Goal: Task Accomplishment & Management: Use online tool/utility

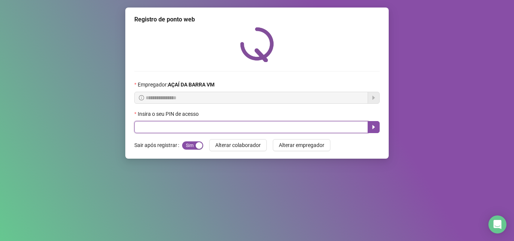
click at [196, 131] on input "text" at bounding box center [251, 127] width 234 height 12
type input "*****"
click at [374, 129] on icon "caret-right" at bounding box center [374, 127] width 6 height 6
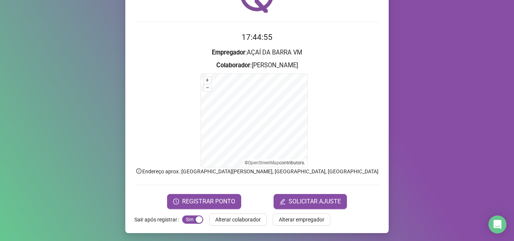
scroll to position [50, 0]
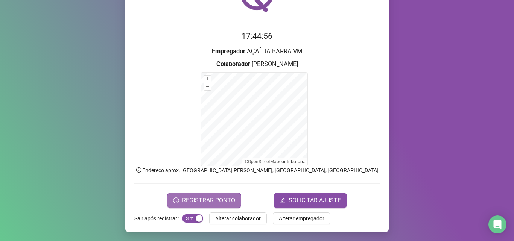
click at [188, 202] on span "REGISTRAR PONTO" at bounding box center [208, 200] width 53 height 9
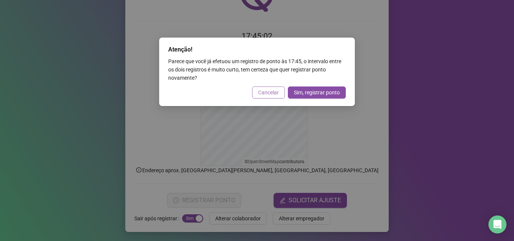
click at [275, 92] on span "Cancelar" at bounding box center [268, 92] width 21 height 8
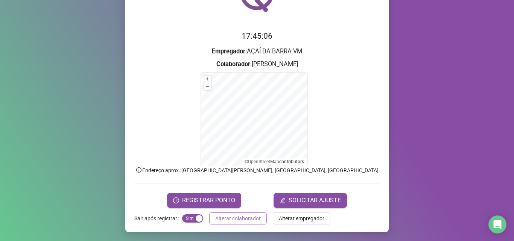
click at [224, 215] on span "Alterar colaborador" at bounding box center [238, 218] width 46 height 8
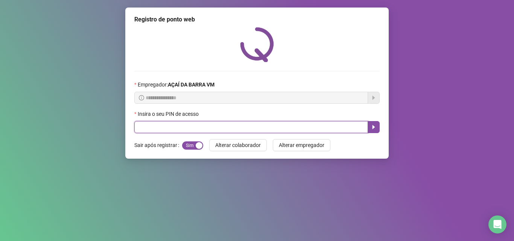
click at [206, 131] on input "text" at bounding box center [251, 127] width 234 height 12
type input "*****"
click at [372, 129] on icon "caret-right" at bounding box center [374, 127] width 6 height 6
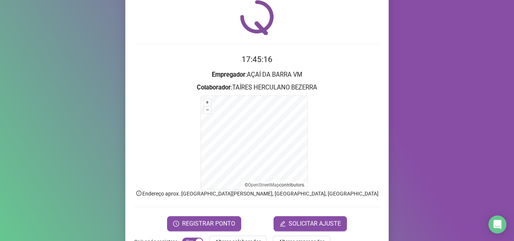
scroll to position [50, 0]
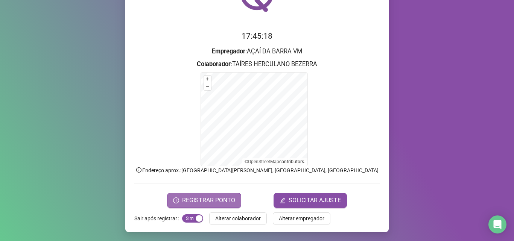
click at [198, 198] on span "REGISTRAR PONTO" at bounding box center [208, 200] width 53 height 9
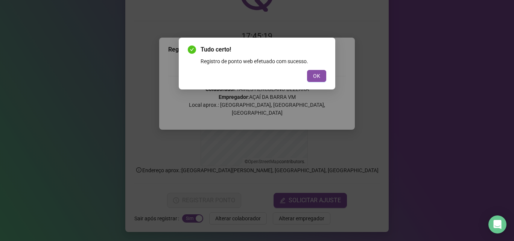
drag, startPoint x: 322, startPoint y: 73, endPoint x: 304, endPoint y: 84, distance: 20.9
click at [316, 76] on button "OK" at bounding box center [316, 76] width 19 height 12
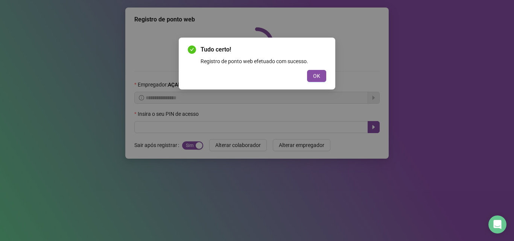
scroll to position [0, 0]
